Goal: Task Accomplishment & Management: Use online tool/utility

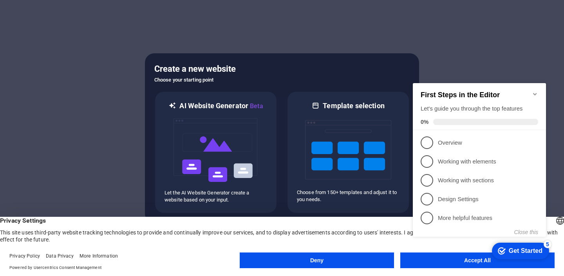
click at [534, 91] on icon "Minimize checklist" at bounding box center [535, 94] width 6 height 6
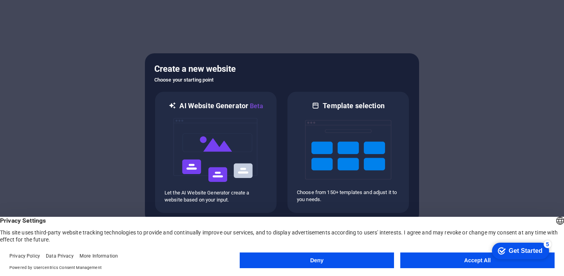
click at [372, 259] on button "Deny" at bounding box center [317, 260] width 154 height 16
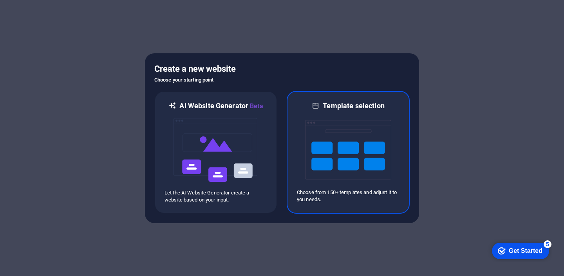
click at [322, 168] on img at bounding box center [348, 149] width 86 height 78
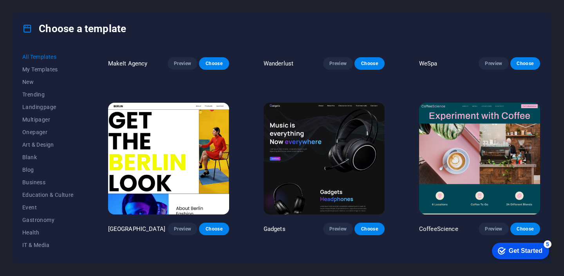
scroll to position [1768, 0]
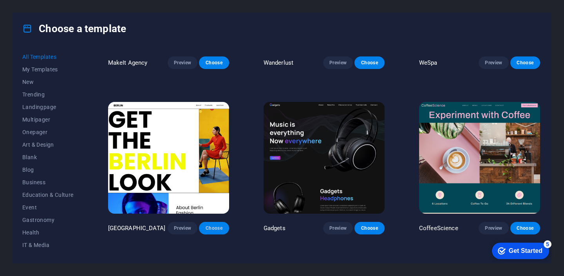
click at [216, 225] on span "Choose" at bounding box center [213, 228] width 17 height 6
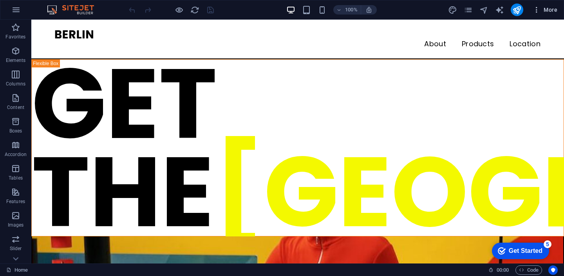
click at [549, 11] on span "More" at bounding box center [545, 10] width 25 height 8
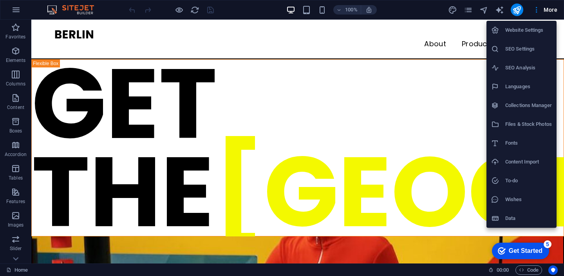
click at [444, 9] on div at bounding box center [282, 138] width 564 height 276
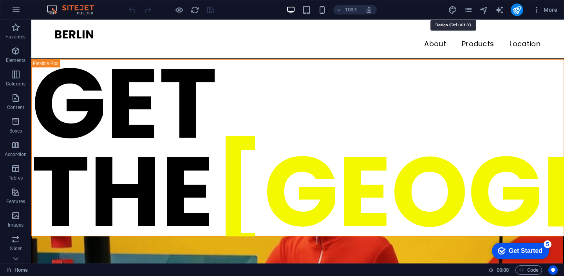
click at [455, 9] on icon "design" at bounding box center [452, 9] width 9 height 9
select select "px"
select select "400"
select select "px"
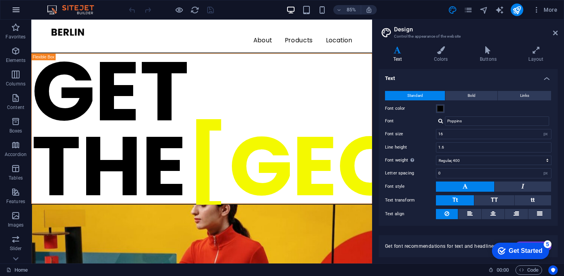
click at [11, 8] on icon "button" at bounding box center [15, 9] width 9 height 9
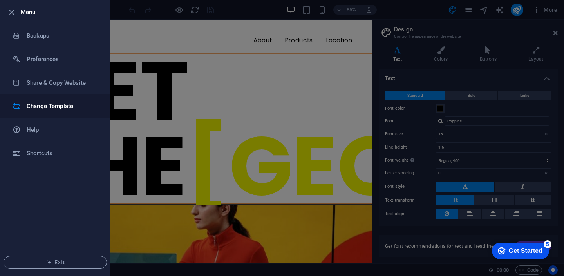
click at [48, 101] on h6 "Change Template" at bounding box center [63, 105] width 72 height 9
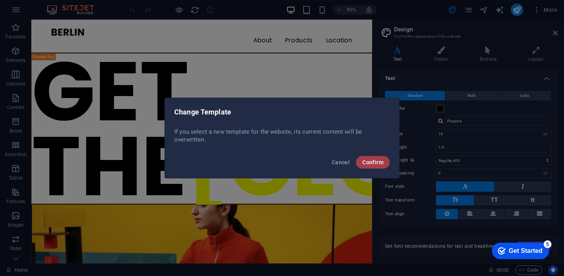
click at [375, 163] on span "Confirm" at bounding box center [372, 162] width 21 height 6
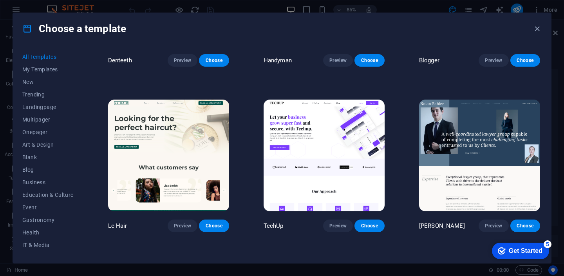
scroll to position [2338, 0]
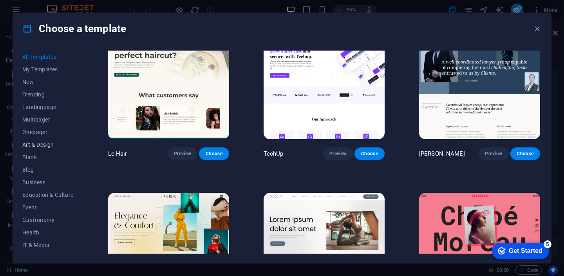
click at [51, 144] on span "Art & Design" at bounding box center [47, 144] width 51 height 6
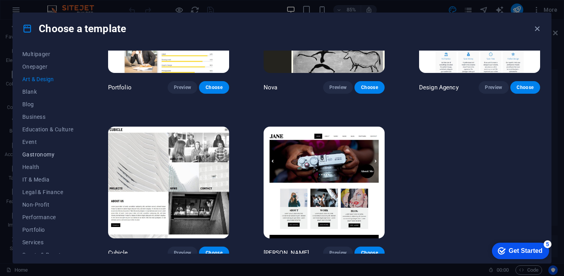
scroll to position [110, 0]
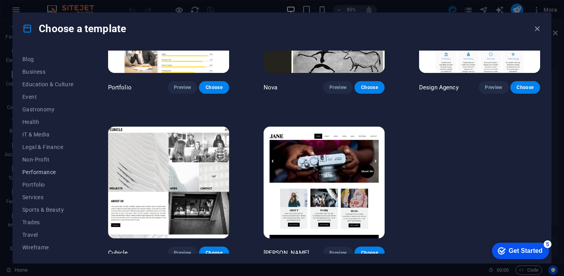
click at [41, 173] on span "Performance" at bounding box center [47, 172] width 51 height 6
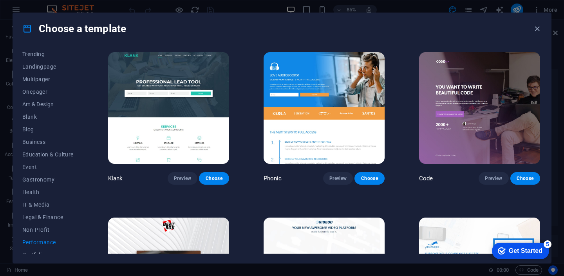
scroll to position [0, 0]
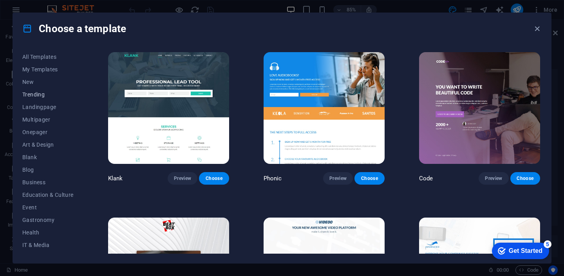
click at [35, 92] on span "Trending" at bounding box center [47, 94] width 51 height 6
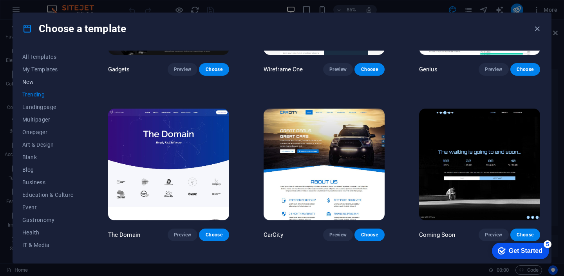
click at [33, 83] on span "New" at bounding box center [47, 82] width 51 height 6
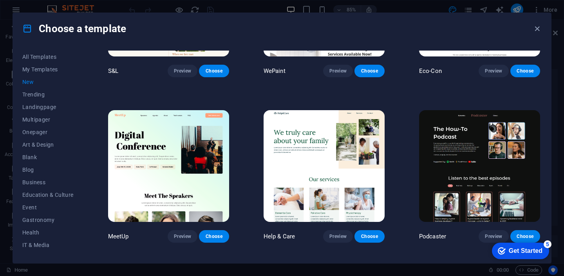
scroll to position [438, 0]
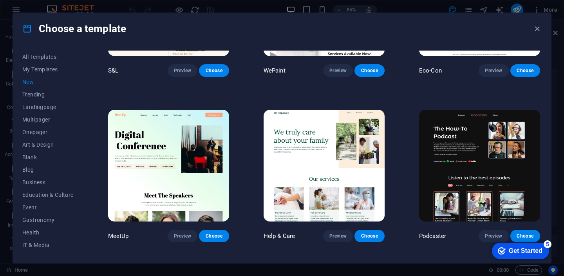
click at [461, 143] on img at bounding box center [479, 166] width 121 height 112
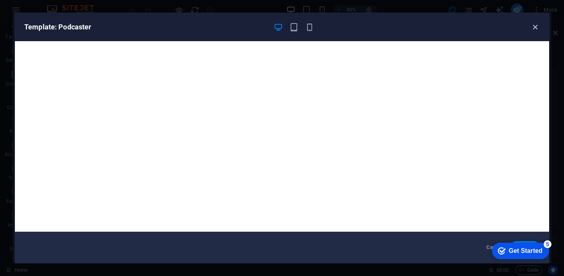
click at [532, 25] on icon "button" at bounding box center [535, 27] width 9 height 9
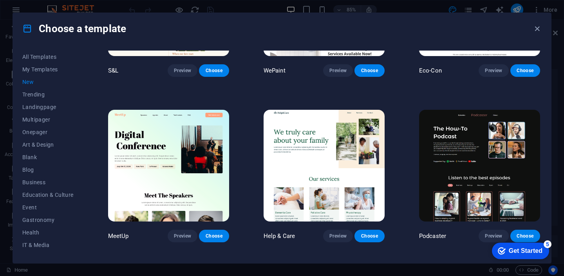
scroll to position [458, 0]
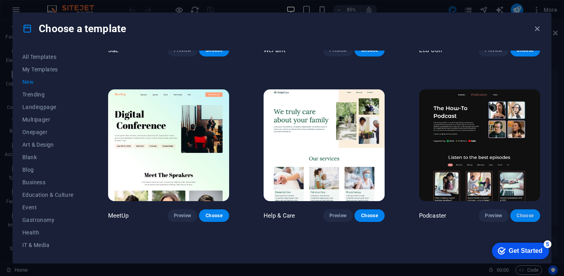
click at [520, 212] on span "Choose" at bounding box center [525, 215] width 17 height 6
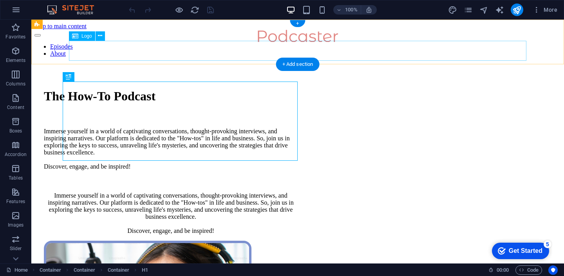
click at [289, 43] on div at bounding box center [298, 37] width 502 height 14
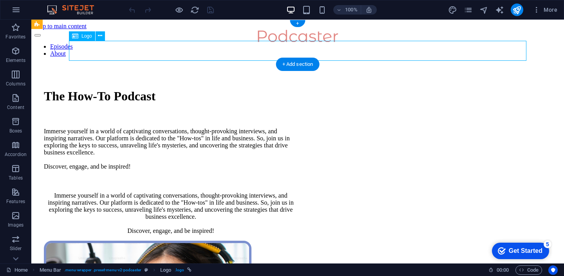
click at [307, 43] on div at bounding box center [298, 37] width 502 height 14
select select "px"
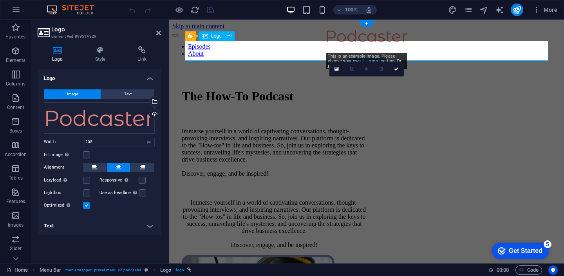
click at [371, 43] on div at bounding box center [367, 37] width 364 height 14
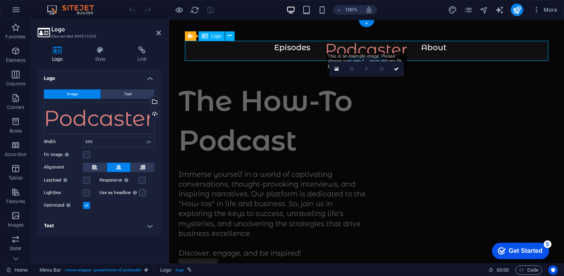
click at [378, 49] on div at bounding box center [367, 53] width 364 height 20
click at [126, 118] on div "Drag files here, click to choose files or select files from Files or our free s…" at bounding box center [99, 117] width 111 height 31
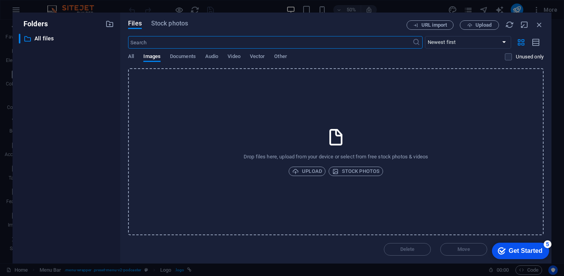
click at [126, 118] on div "Files Stock photos URL import Upload ​ Newest first Oldest first Name (A-Z) Nam…" at bounding box center [335, 138] width 431 height 251
click at [539, 25] on icon "button" at bounding box center [539, 24] width 9 height 9
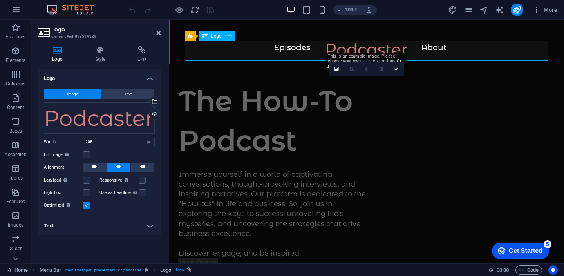
click at [416, 43] on div at bounding box center [367, 53] width 364 height 20
click at [437, 46] on div at bounding box center [367, 53] width 364 height 20
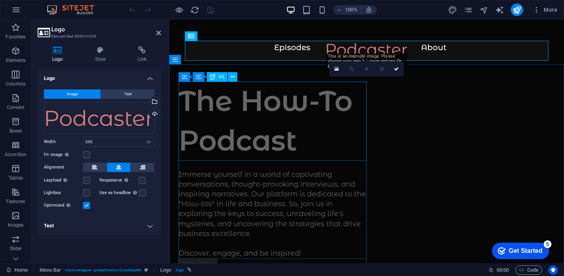
click at [285, 91] on div "The How-To Podcast" at bounding box center [273, 120] width 188 height 79
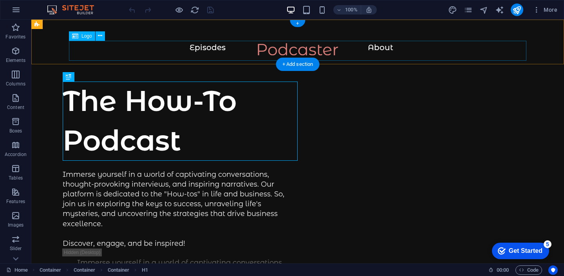
click at [217, 51] on div at bounding box center [298, 53] width 502 height 20
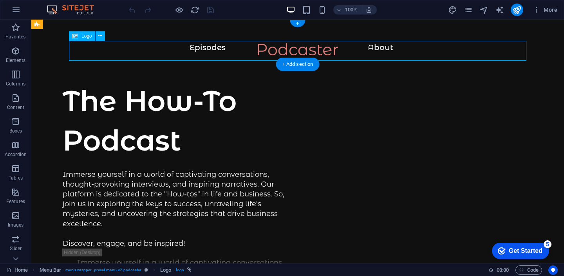
click at [217, 51] on div at bounding box center [298, 53] width 502 height 20
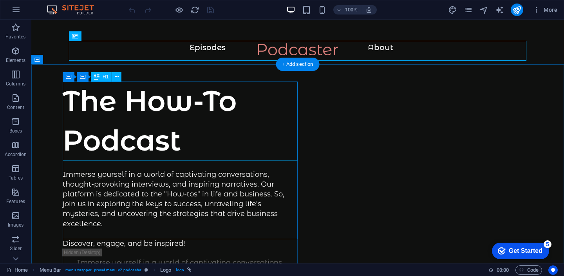
click at [205, 106] on div "The How-To Podcast" at bounding box center [180, 120] width 235 height 79
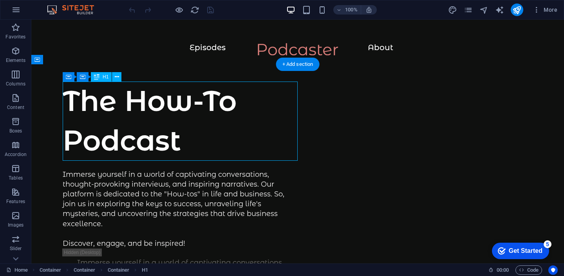
click at [196, 98] on div "The How-To Podcast" at bounding box center [180, 120] width 235 height 79
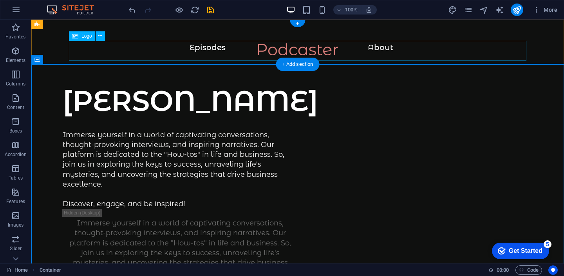
click at [297, 47] on div at bounding box center [298, 53] width 502 height 20
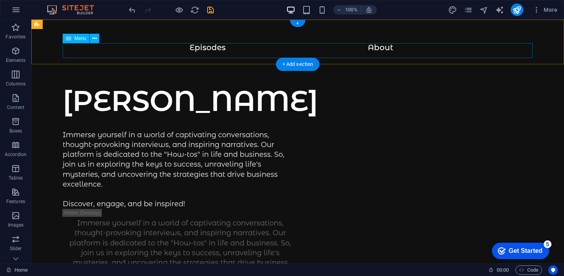
click at [297, 47] on nav "Episodes About" at bounding box center [298, 50] width 470 height 14
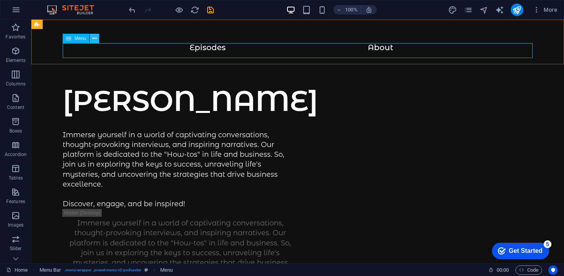
click at [93, 39] on icon at bounding box center [94, 38] width 4 height 8
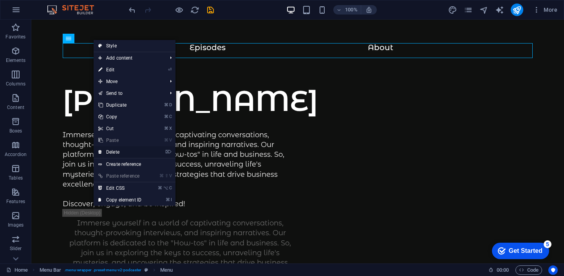
click at [119, 150] on link "⌦ Delete" at bounding box center [120, 152] width 53 height 12
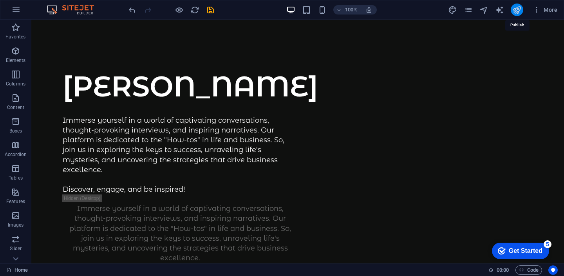
click at [514, 10] on icon "publish" at bounding box center [516, 9] width 9 height 9
